Goal: Check status

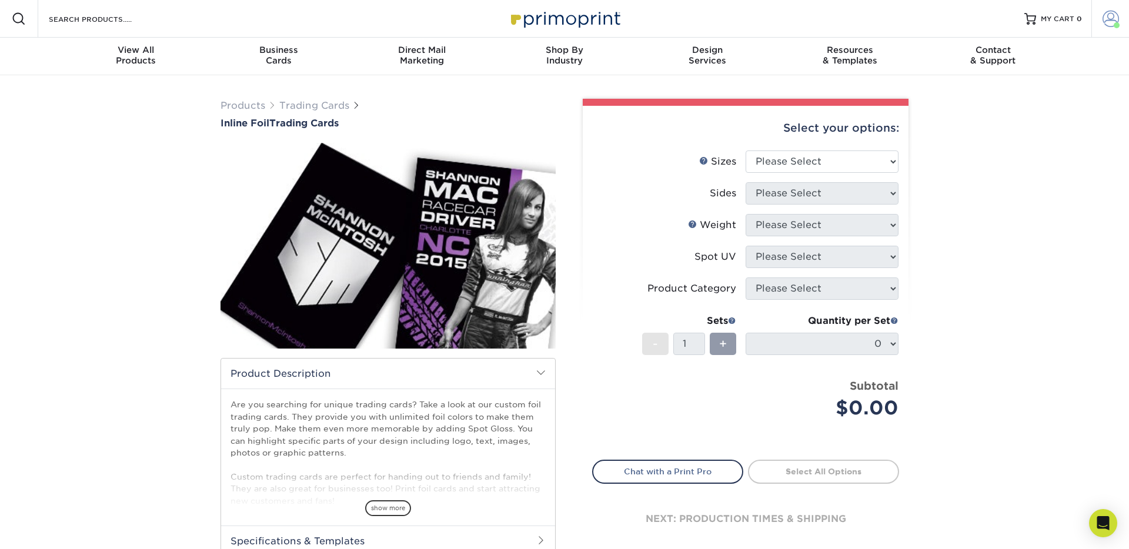
click at [1106, 22] on span at bounding box center [1111, 19] width 16 height 16
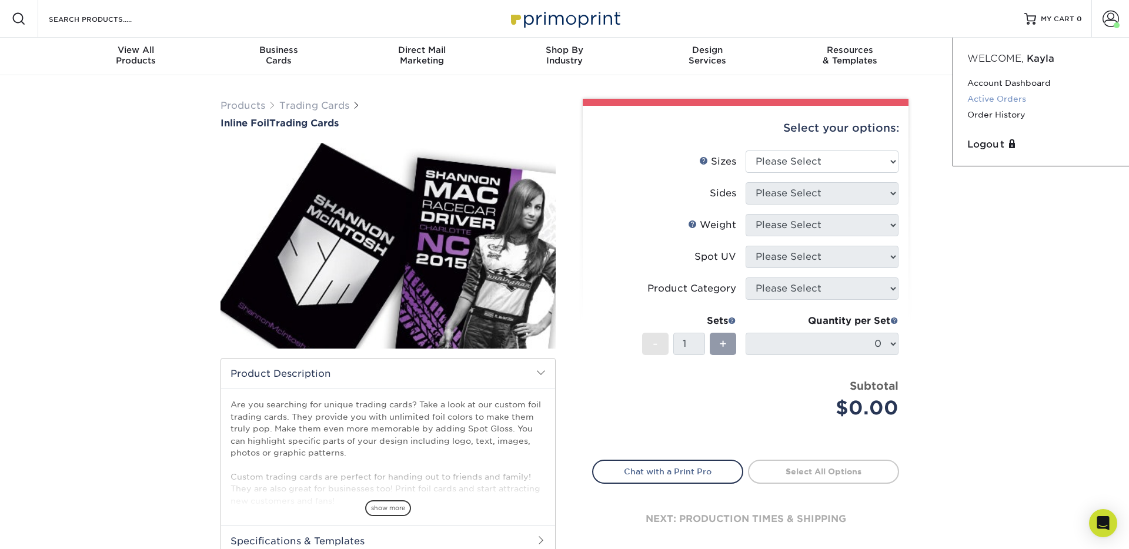
click at [1020, 99] on link "Active Orders" at bounding box center [1042, 99] width 148 height 16
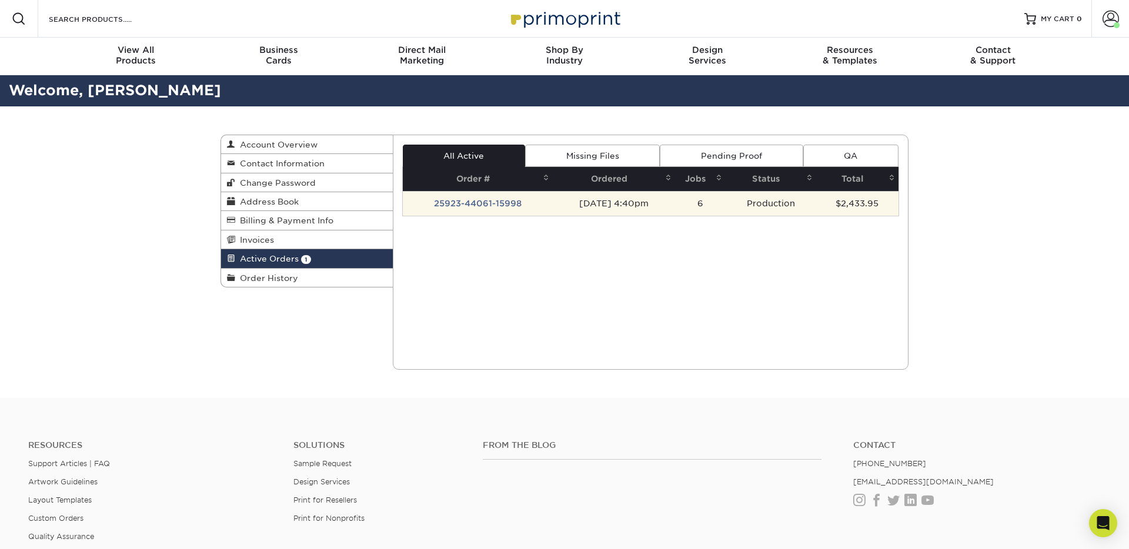
click at [485, 204] on td "25923-44061-15998" at bounding box center [478, 203] width 150 height 25
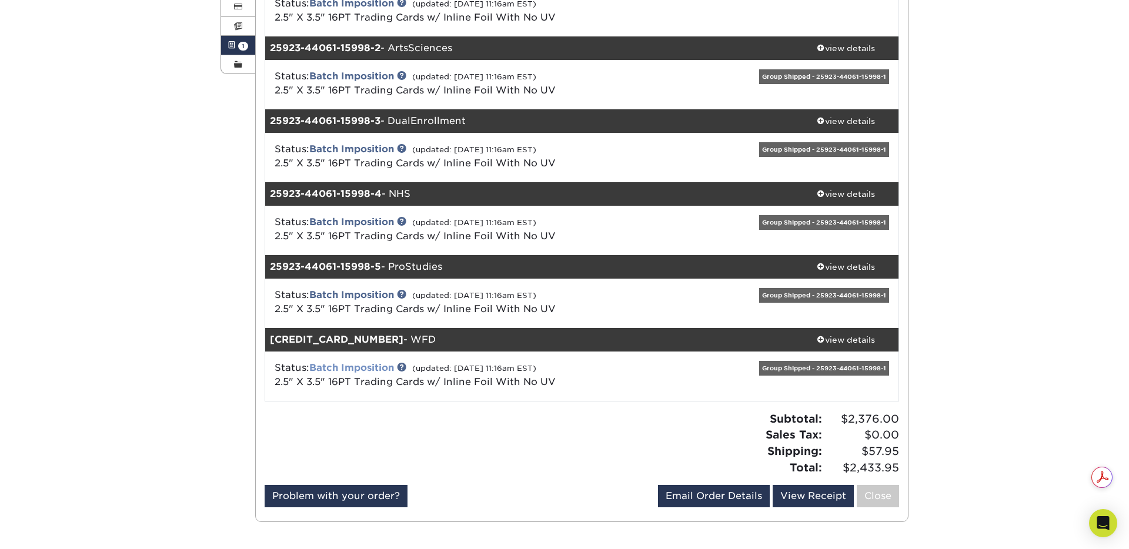
click at [381, 365] on link "Batch Imposition" at bounding box center [351, 367] width 85 height 11
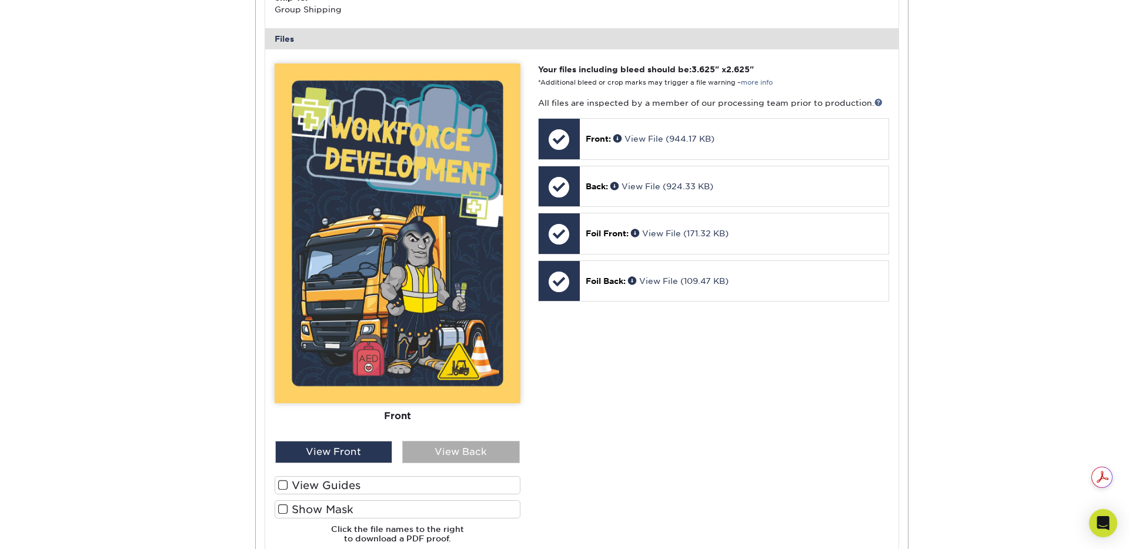
click at [489, 448] on div "View Back" at bounding box center [461, 452] width 118 height 22
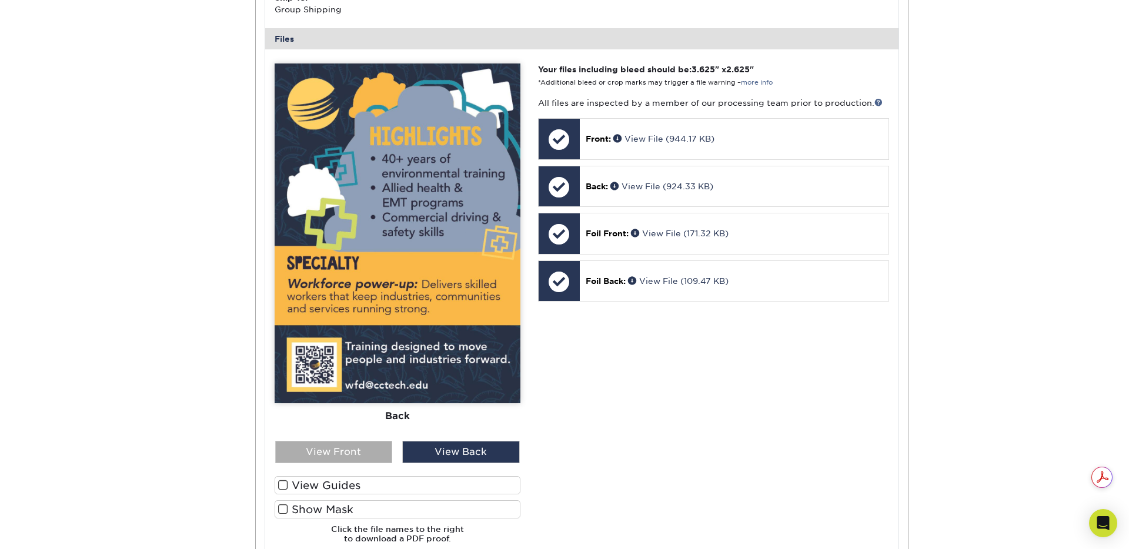
click at [370, 455] on div "View Front" at bounding box center [334, 452] width 118 height 22
